Goal: Task Accomplishment & Management: Manage account settings

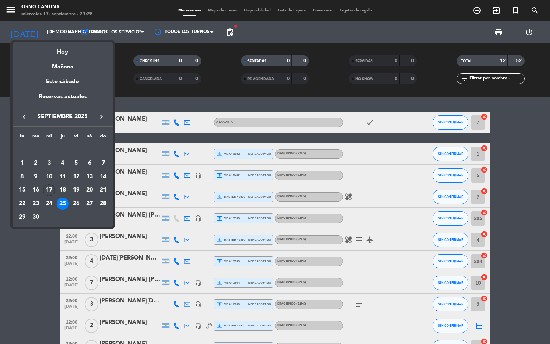
scroll to position [30, 0]
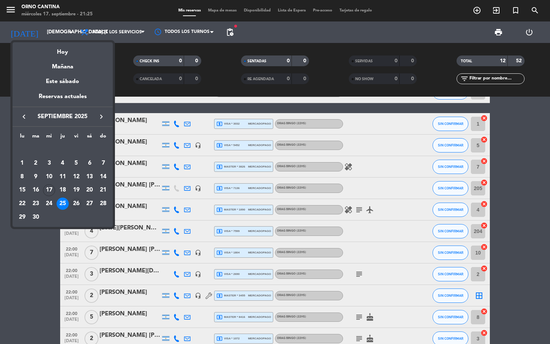
click at [77, 204] on div "26" at bounding box center [76, 204] width 12 height 12
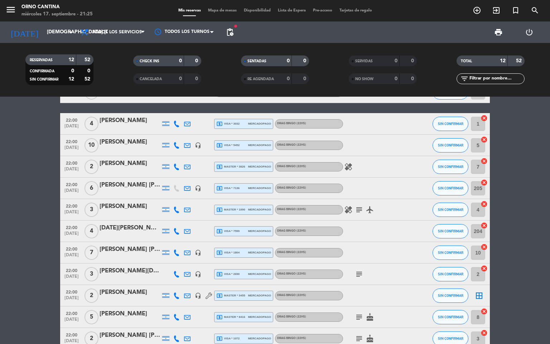
type input "vie. [DATE]"
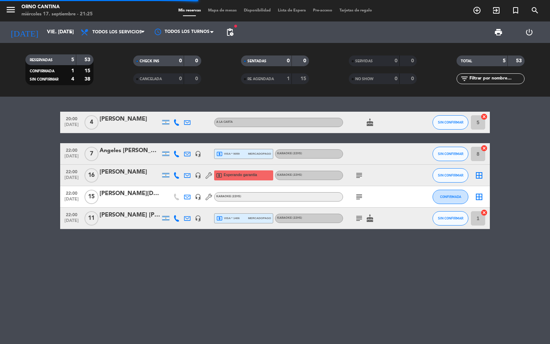
scroll to position [0, 0]
click at [129, 192] on div "[PERSON_NAME][DEMOGRAPHIC_DATA]" at bounding box center [129, 193] width 61 height 9
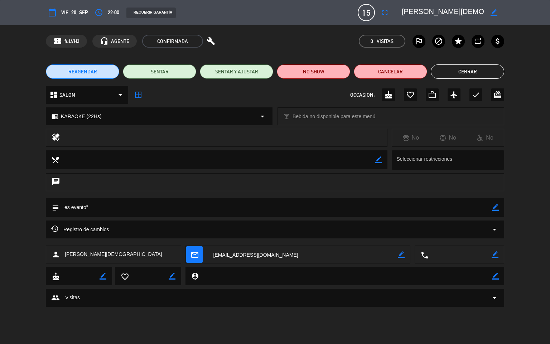
click at [488, 205] on textarea at bounding box center [275, 207] width 433 height 18
click at [491, 204] on textarea at bounding box center [275, 207] width 433 height 18
click at [388, 14] on icon "fullscreen" at bounding box center [384, 12] width 9 height 9
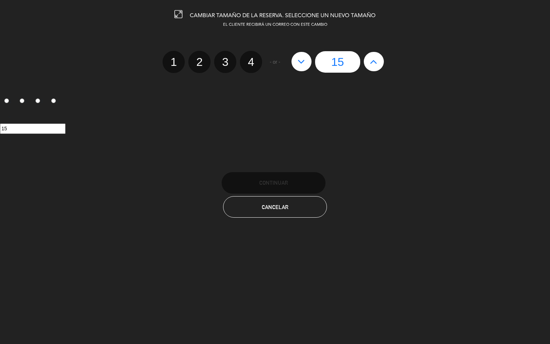
click at [375, 62] on icon at bounding box center [374, 61] width 8 height 11
type input "16"
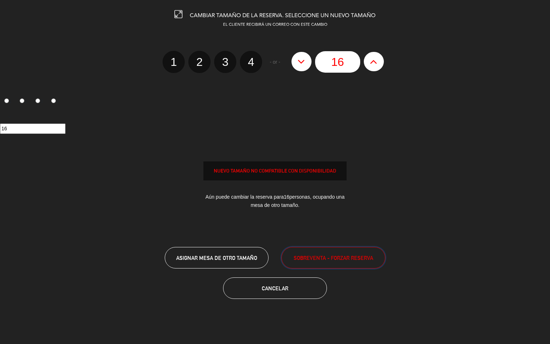
click at [353, 251] on button "SOBREVENTA - FORZAR RESERVA" at bounding box center [333, 257] width 104 height 21
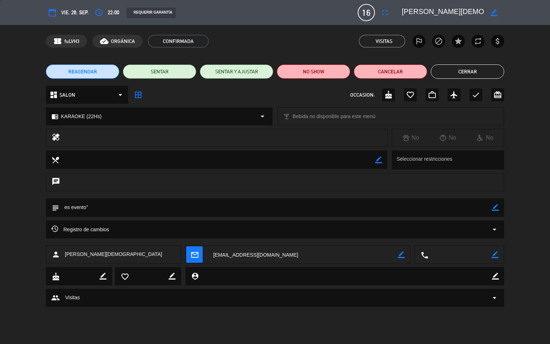
click at [484, 71] on button "Cerrar" at bounding box center [466, 71] width 73 height 14
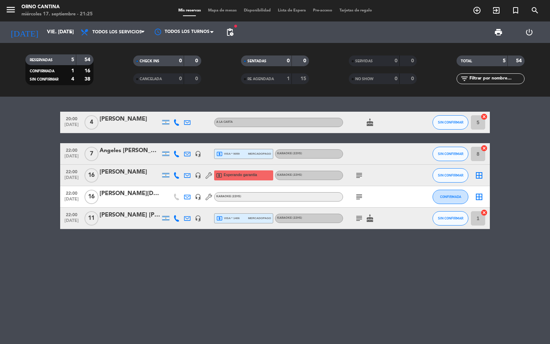
click at [357, 173] on icon "subject" at bounding box center [359, 175] width 9 height 9
click at [360, 255] on div "20:00 [DATE] 4 [PERSON_NAME] A [PERSON_NAME] cake SIN CONFIRMAR 5 cancel 22:00 …" at bounding box center [275, 220] width 550 height 247
click at [362, 216] on icon "subject" at bounding box center [359, 218] width 9 height 9
click at [380, 260] on div "20:00 [DATE] 4 [PERSON_NAME] A [PERSON_NAME] cake SIN CONFIRMAR 5 cancel 22:00 …" at bounding box center [275, 220] width 550 height 247
click at [47, 30] on input "vie. [DATE]" at bounding box center [77, 32] width 68 height 13
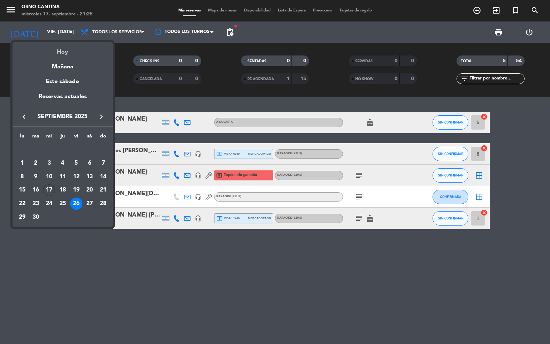
click at [71, 55] on div "Hoy" at bounding box center [63, 49] width 100 height 15
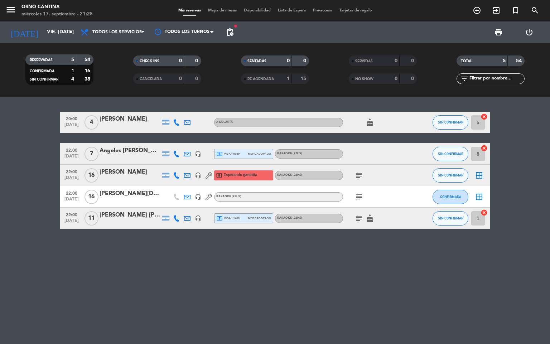
type input "mié. [DATE]"
